Goal: Information Seeking & Learning: Learn about a topic

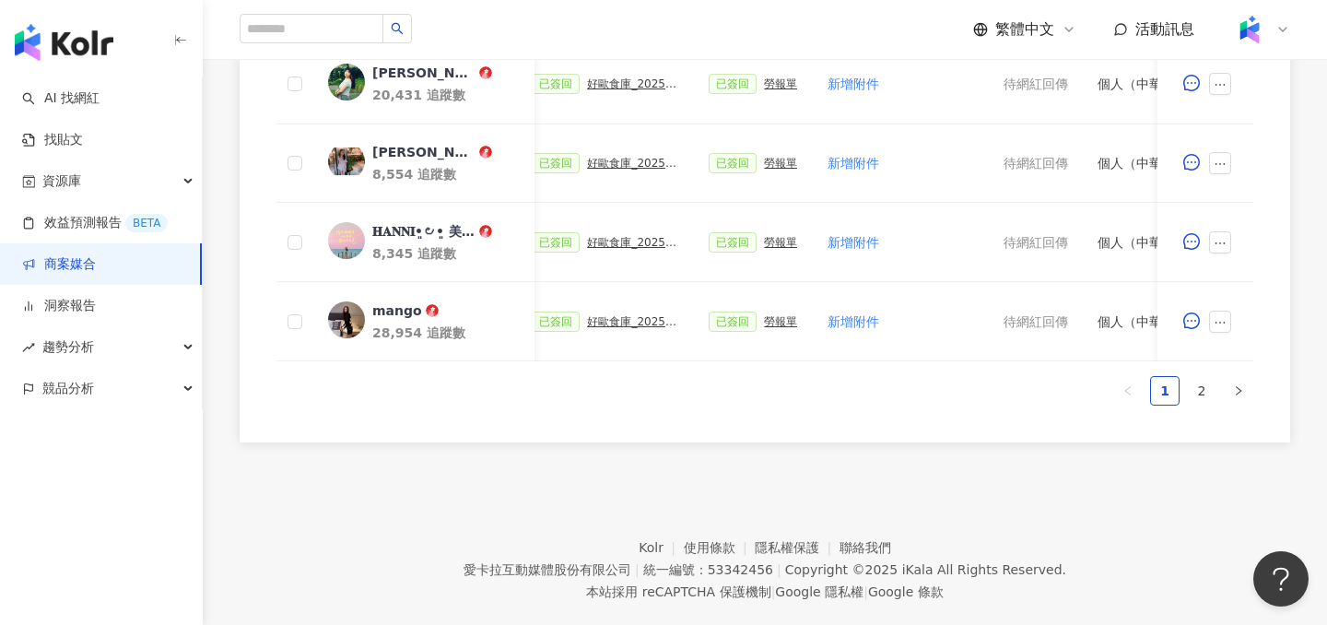
scroll to position [1132, 0]
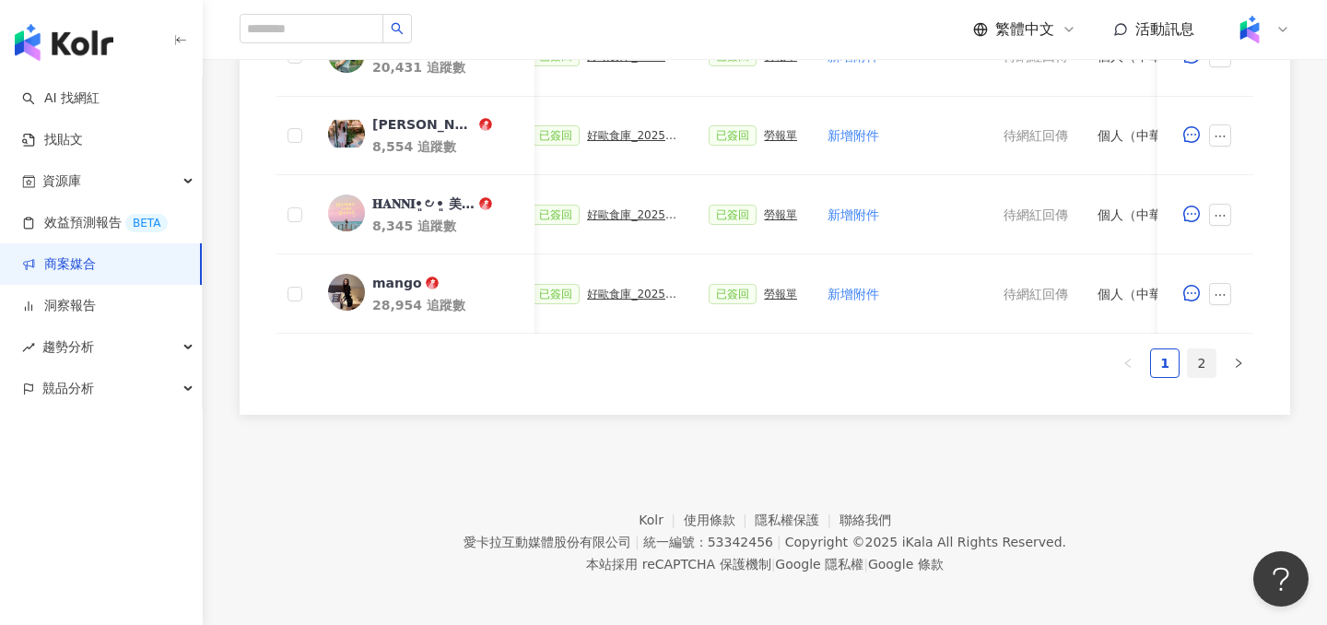
click at [1202, 359] on link "2" at bounding box center [1202, 363] width 28 height 28
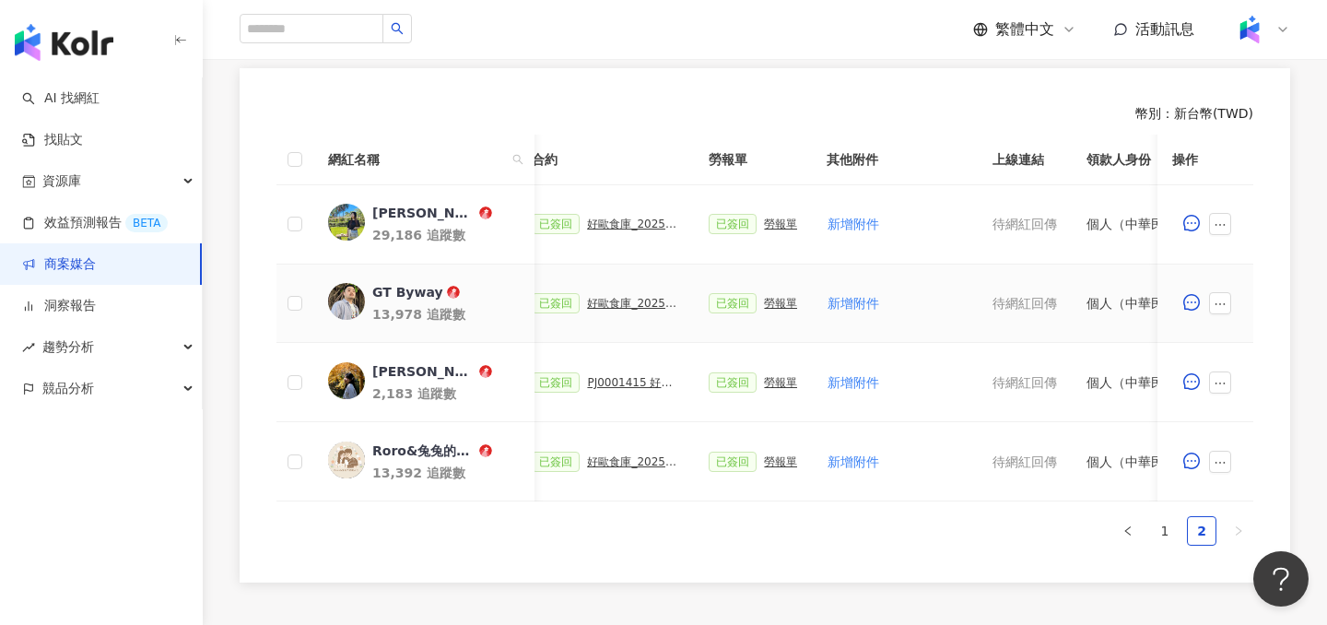
scroll to position [623, 0]
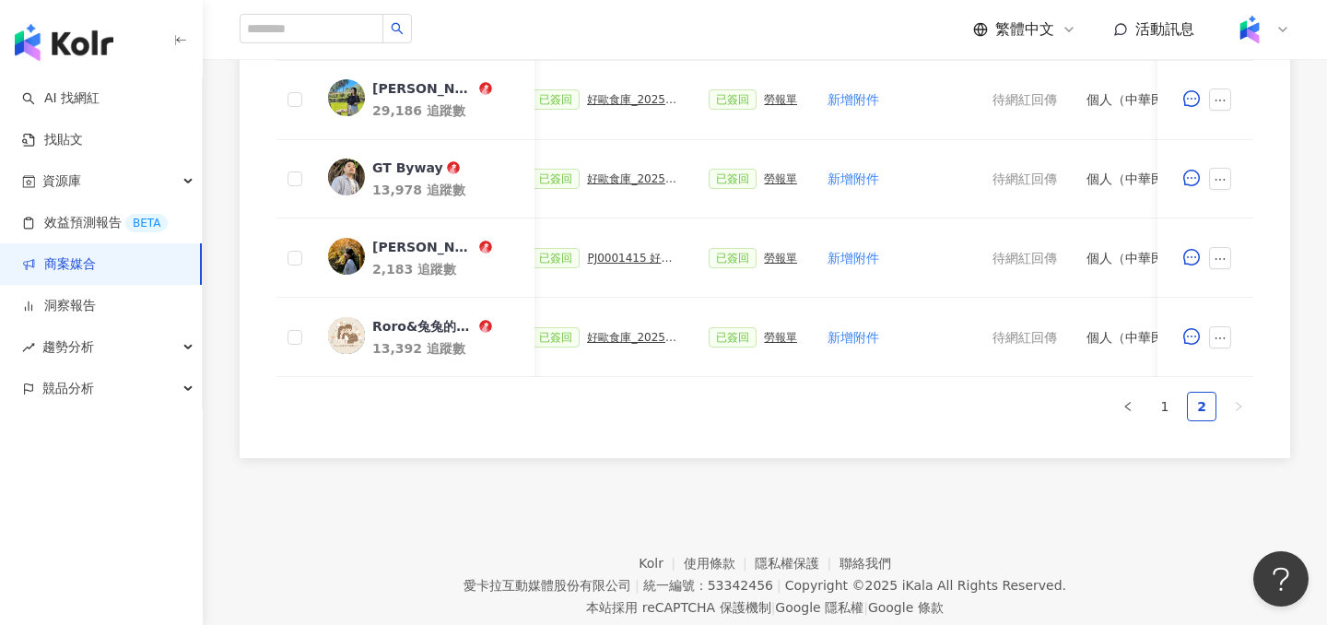
click at [96, 261] on link "商案媒合" at bounding box center [59, 264] width 74 height 18
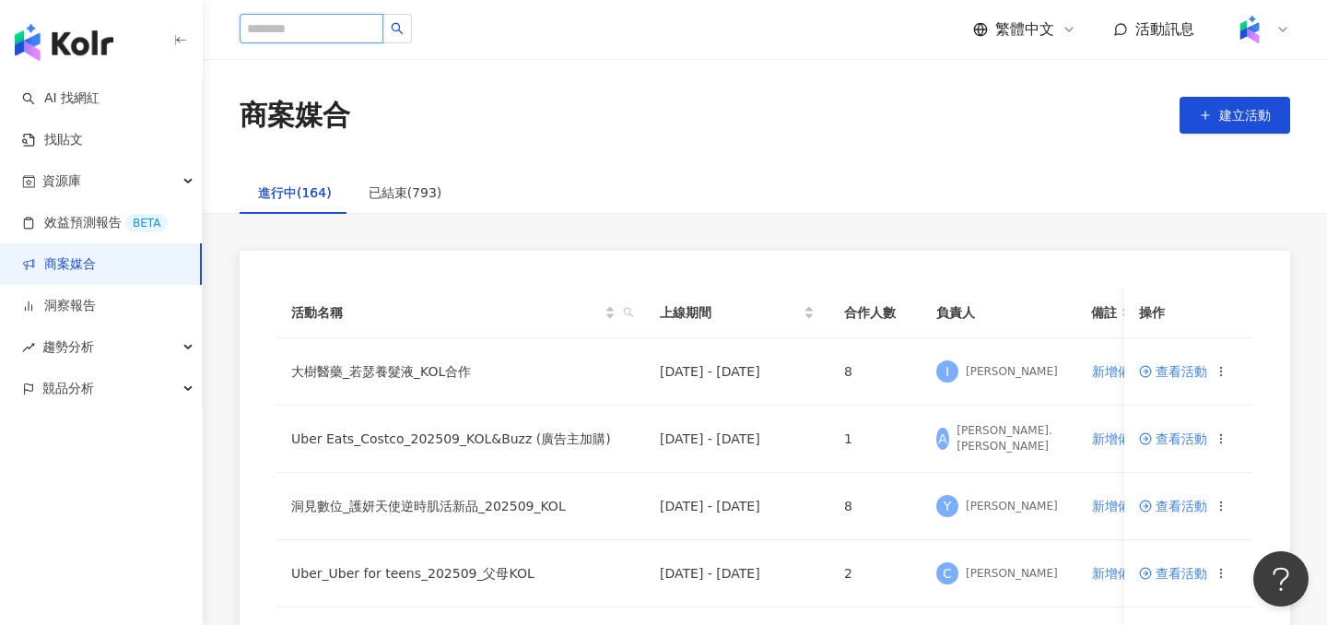
click at [299, 31] on input "search" at bounding box center [312, 28] width 144 height 29
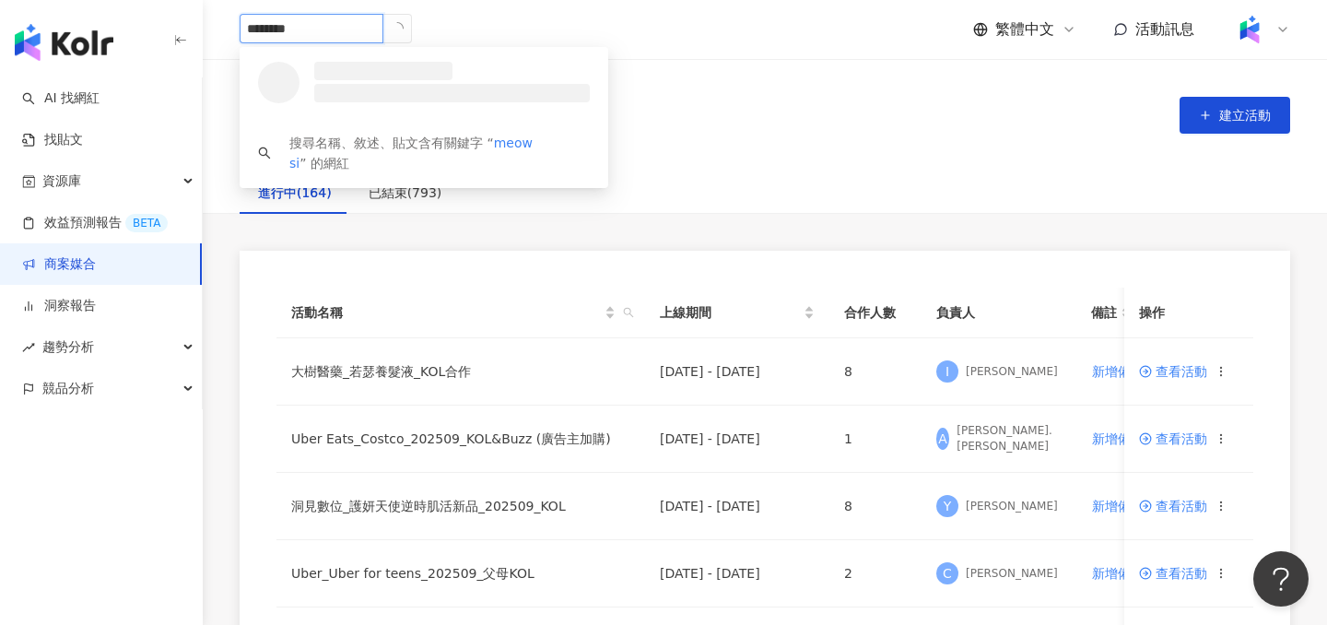
type input "*********"
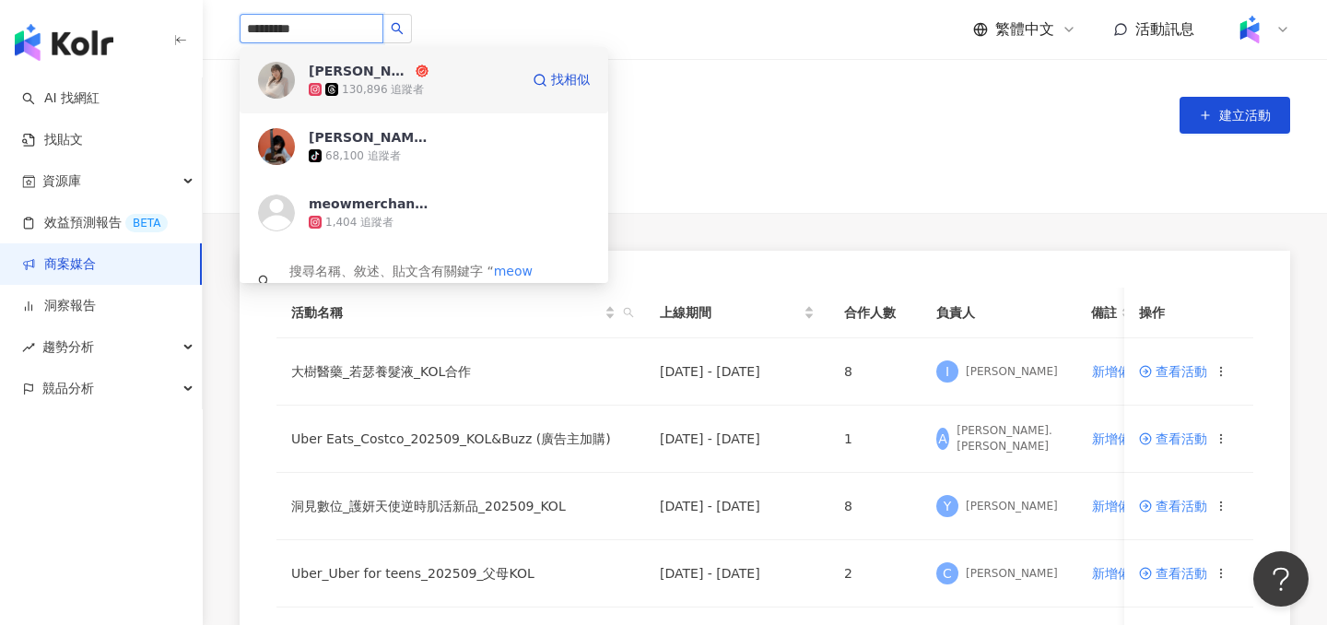
click at [372, 74] on div "[PERSON_NAME]" at bounding box center [360, 71] width 103 height 18
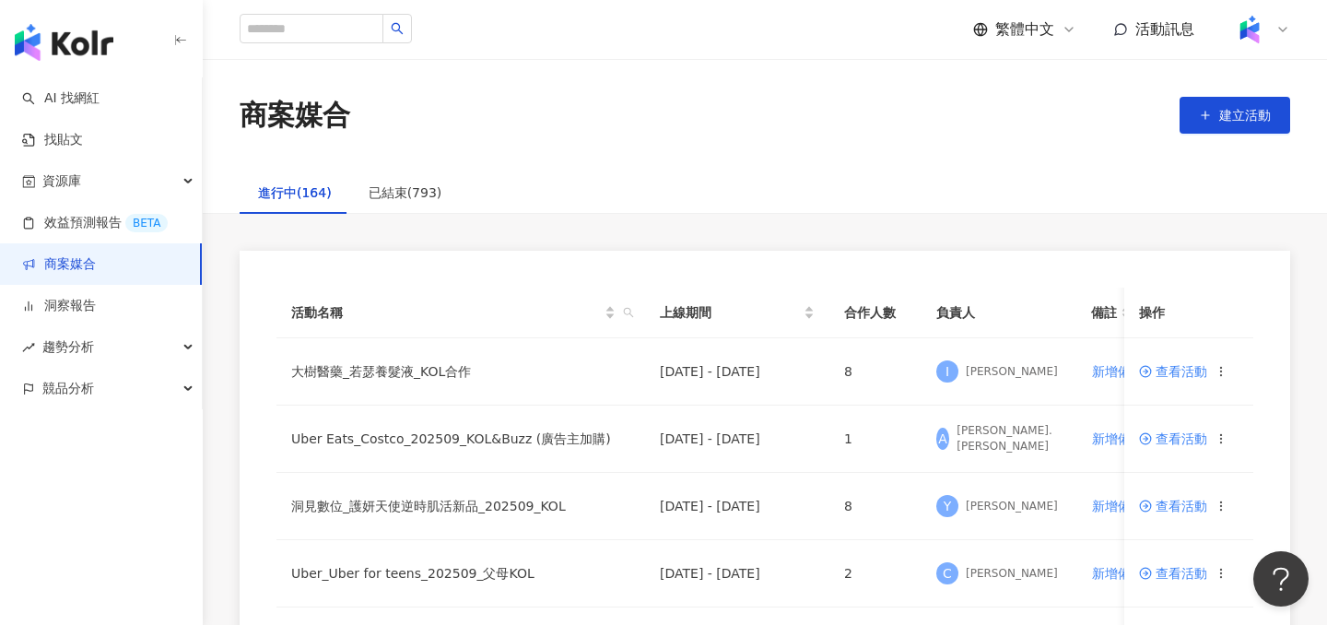
click at [693, 147] on div "商案媒合 建立活動" at bounding box center [765, 115] width 1124 height 112
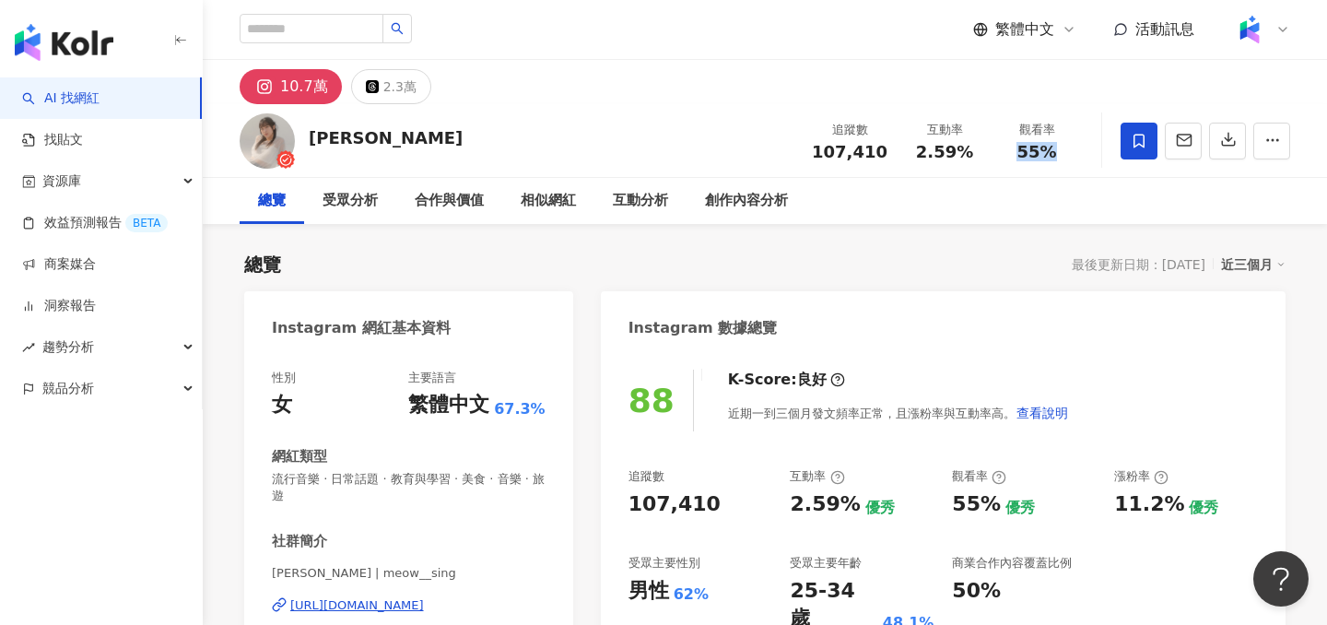
click at [1059, 152] on div "55%" at bounding box center [1037, 152] width 70 height 18
click at [1261, 146] on button "button" at bounding box center [1271, 141] width 37 height 37
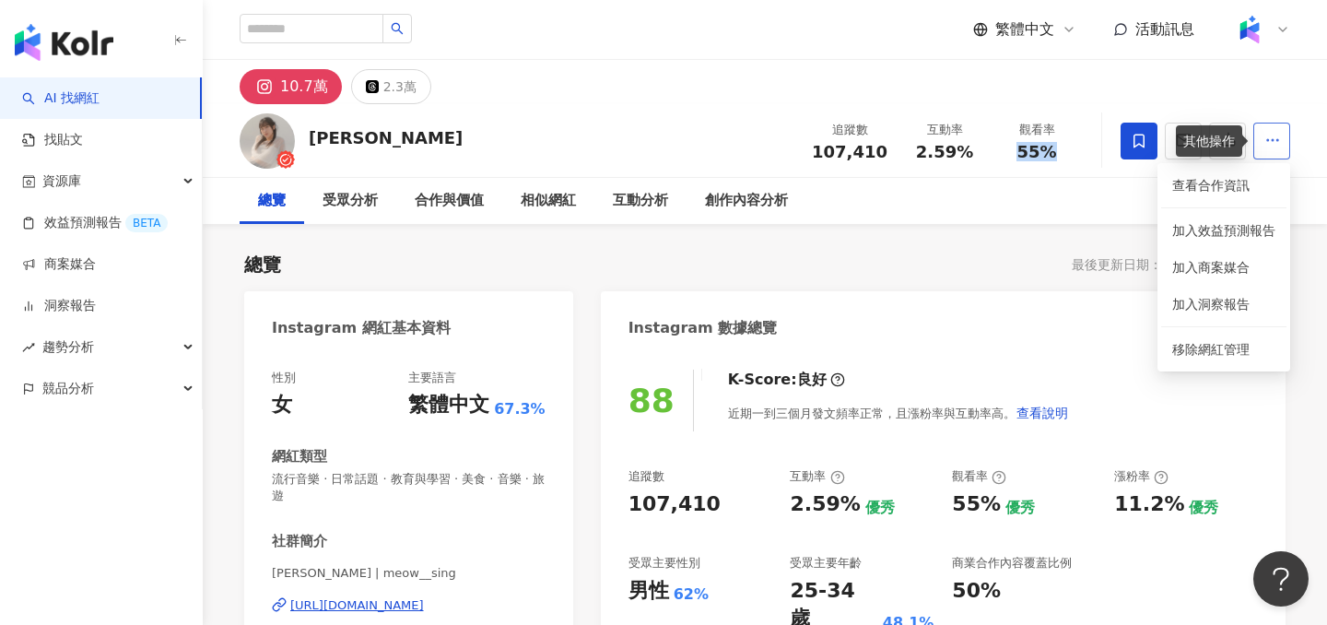
click at [1271, 145] on icon "button" at bounding box center [1272, 140] width 17 height 17
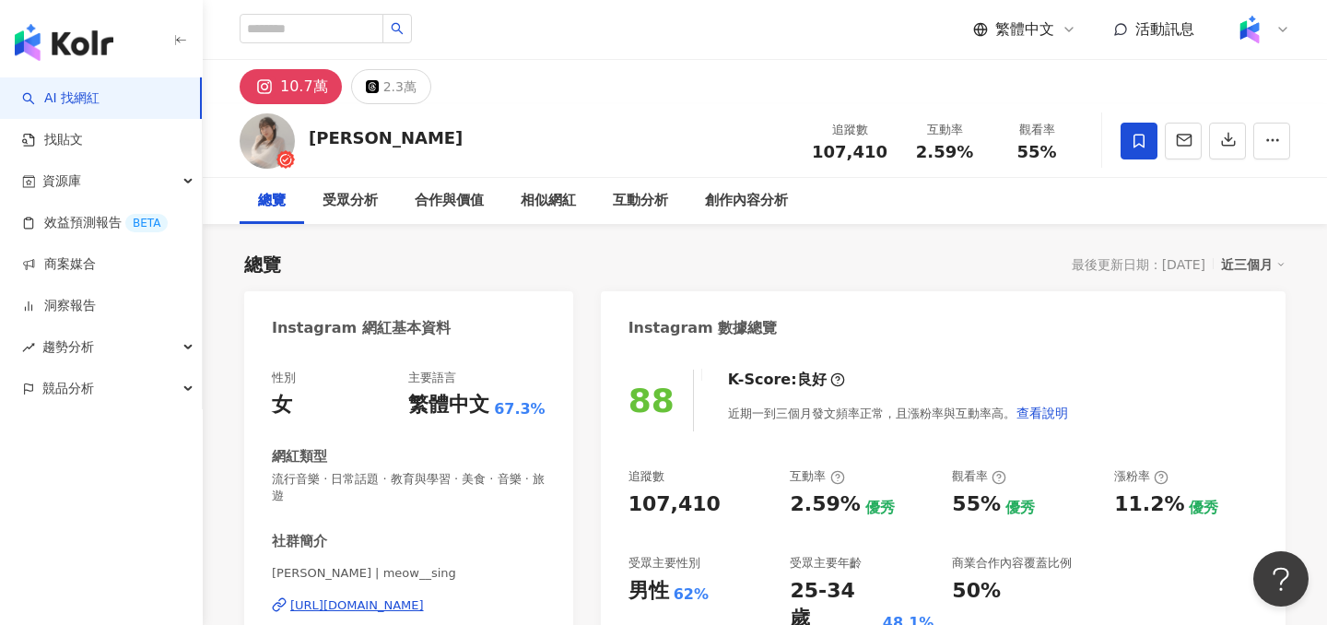
click at [1276, 31] on icon at bounding box center [1282, 29] width 15 height 15
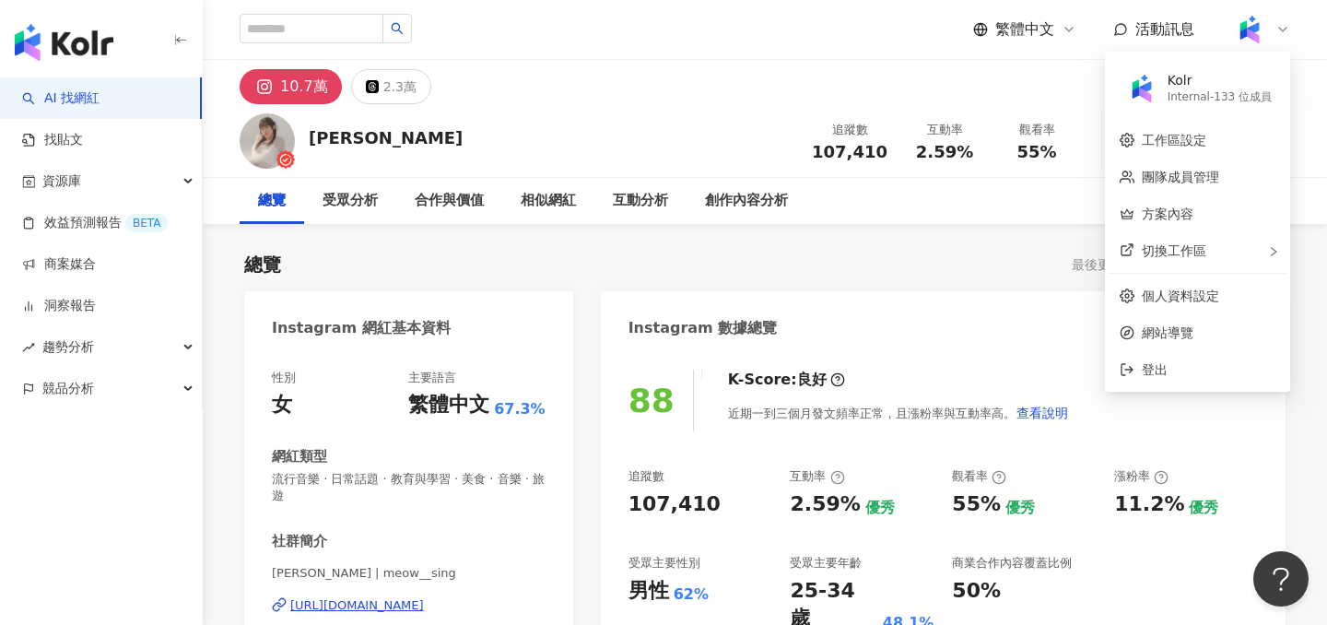
click at [1276, 31] on icon at bounding box center [1282, 29] width 15 height 15
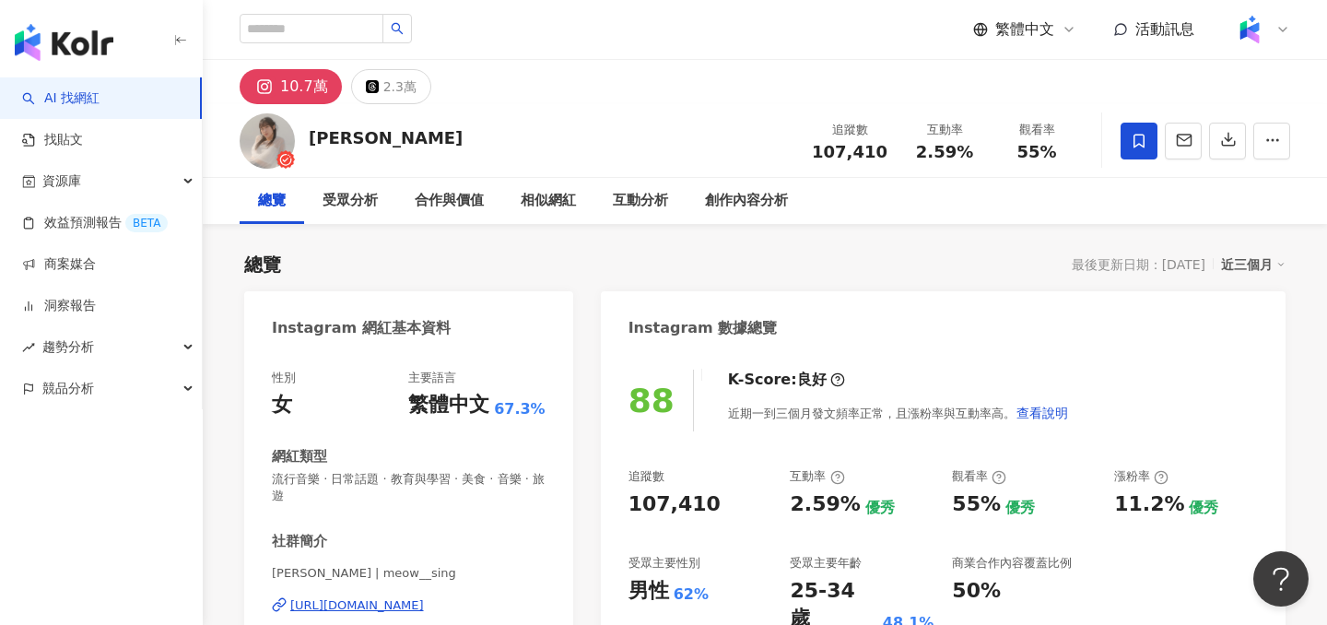
click at [1061, 120] on div "追蹤數 107,410 互動率 2.59% 觀看率 55%" at bounding box center [942, 140] width 282 height 54
click at [1011, 161] on div "追蹤數 107,410 互動率 2.59% 觀看率 55%" at bounding box center [942, 140] width 282 height 54
click at [1058, 134] on div "觀看率" at bounding box center [1037, 130] width 70 height 18
click at [1244, 263] on div "近三個月" at bounding box center [1253, 264] width 65 height 24
click at [1245, 336] on link "近六個月" at bounding box center [1262, 339] width 52 height 20
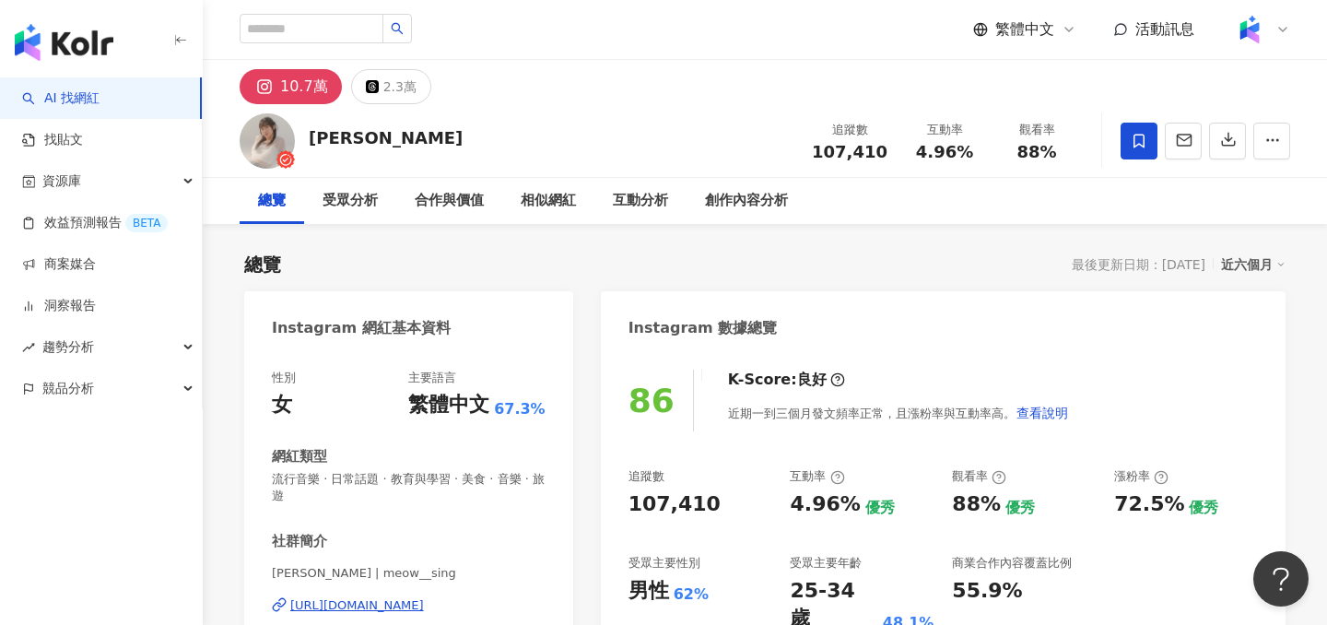
scroll to position [75, 0]
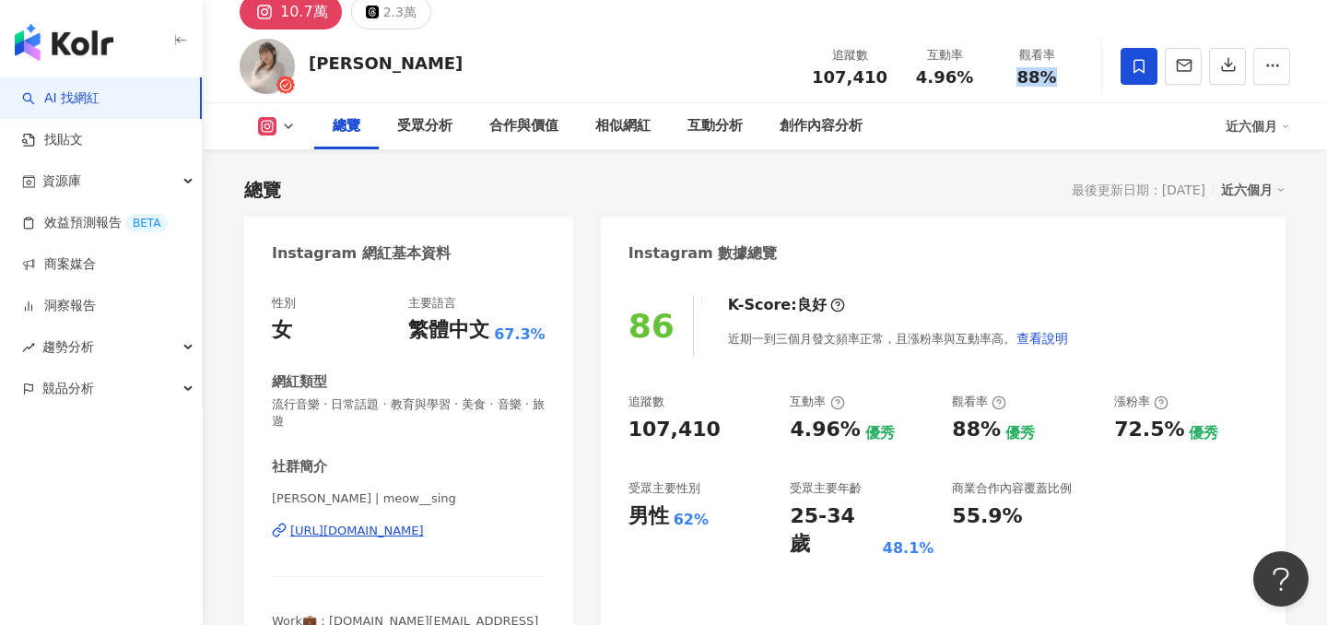
drag, startPoint x: 1015, startPoint y: 78, endPoint x: 1073, endPoint y: 77, distance: 58.1
click at [1073, 77] on div "觀看率 88%" at bounding box center [1037, 66] width 92 height 40
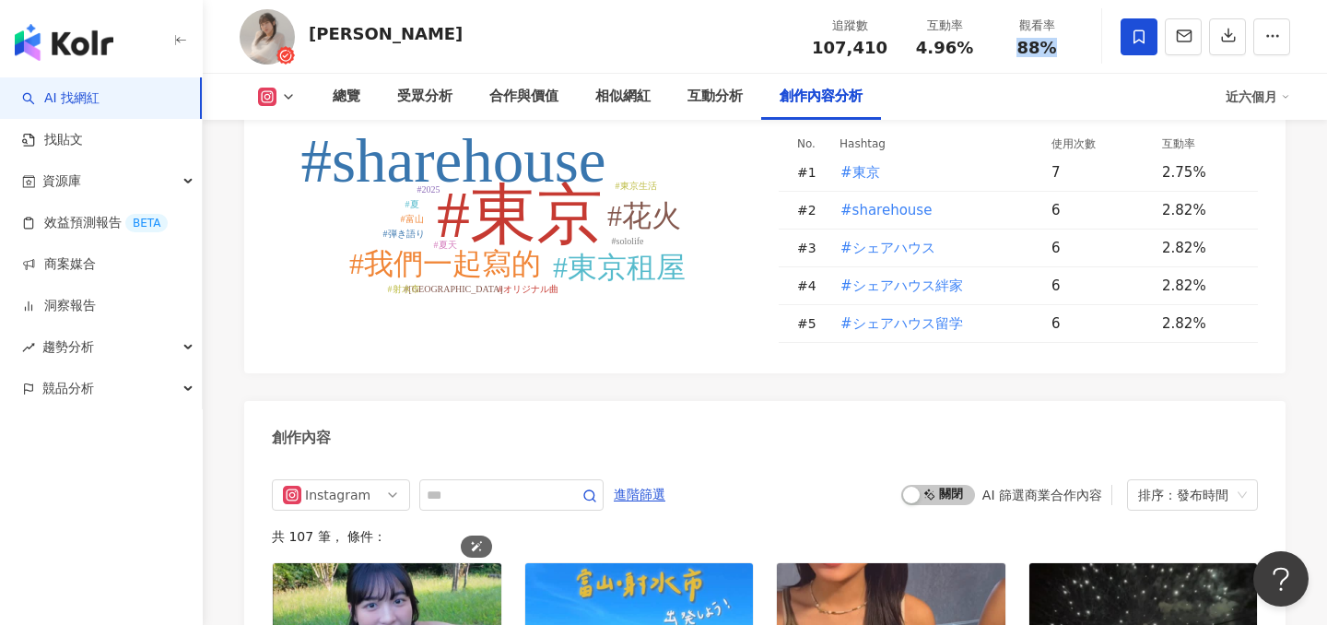
scroll to position [5752, 0]
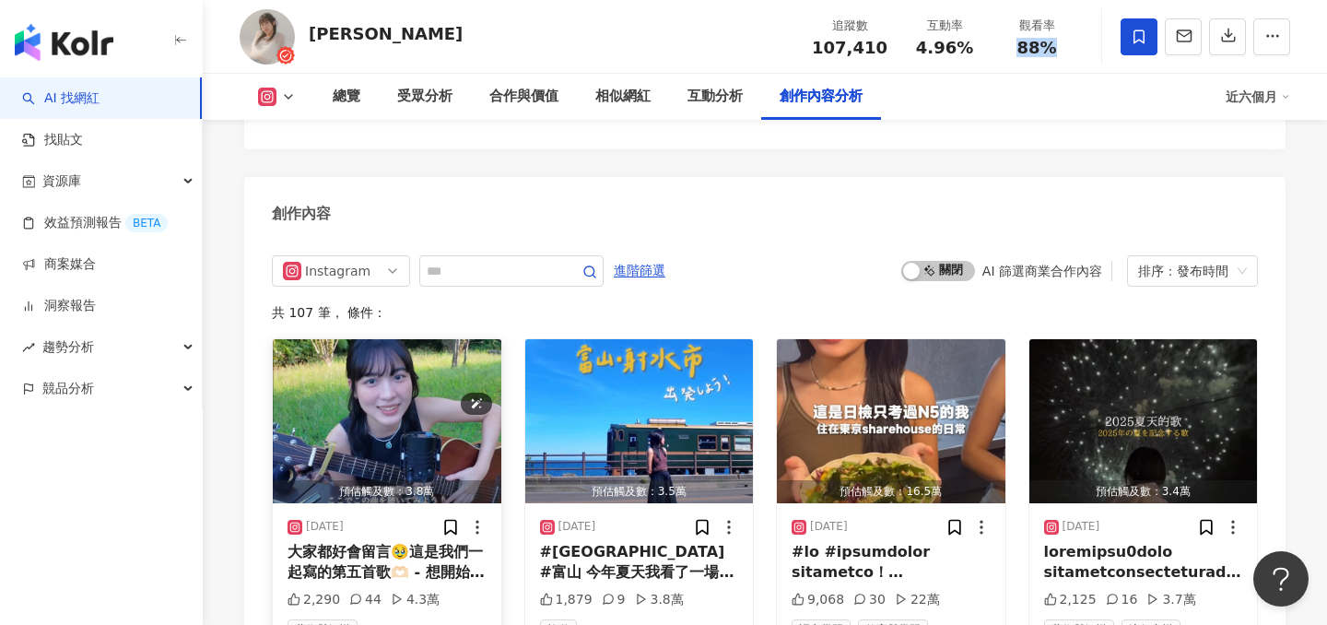
click at [389, 342] on img "button" at bounding box center [387, 421] width 229 height 164
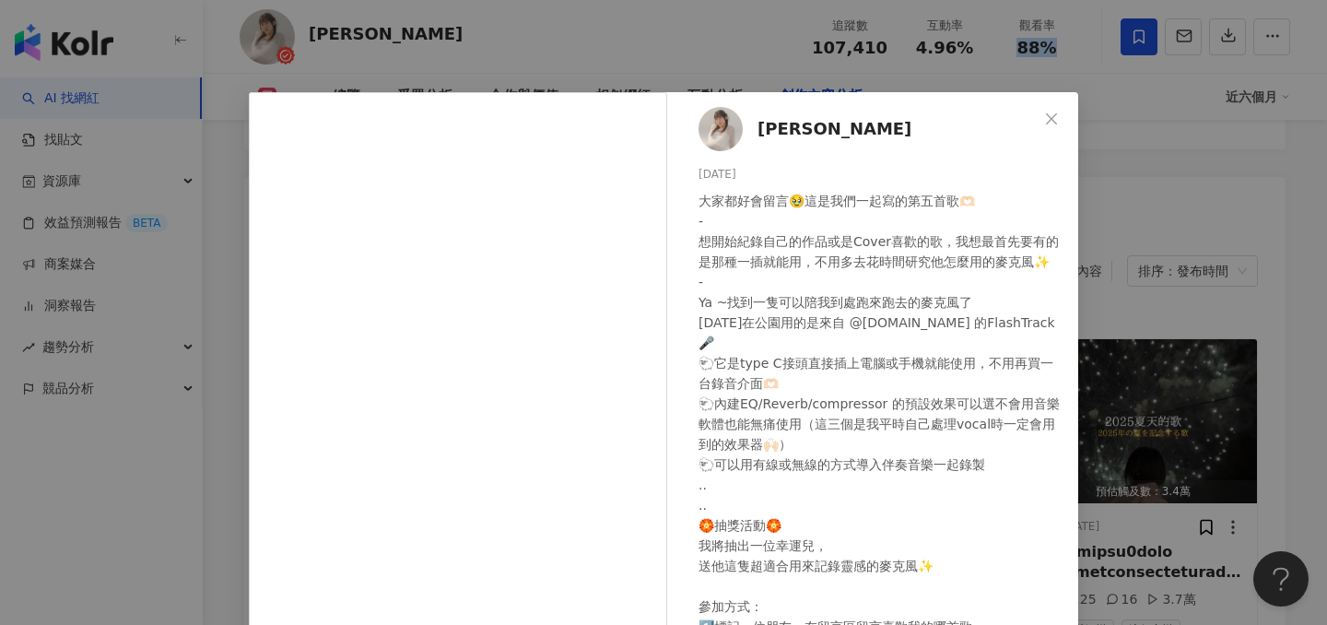
scroll to position [202, 0]
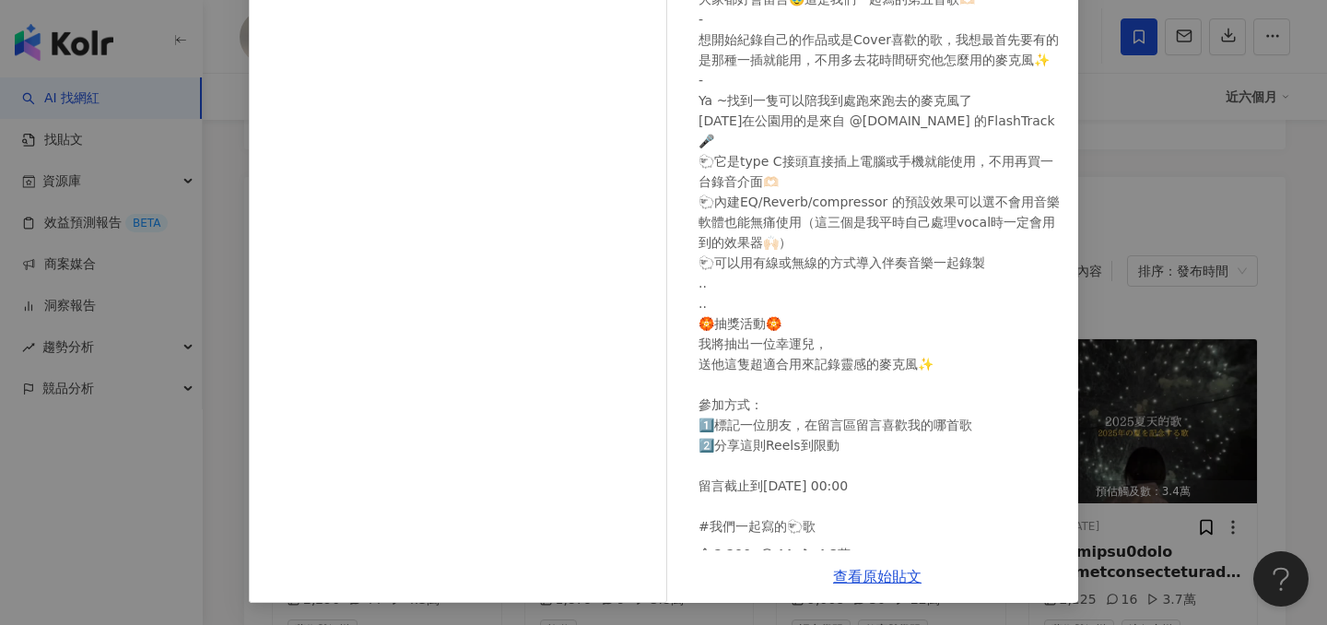
click at [1211, 341] on div "[PERSON_NAME] [DATE] 2,290 44 4.3萬 查看原始貼文" at bounding box center [663, 312] width 1327 height 625
